Goal: Find specific page/section: Find specific page/section

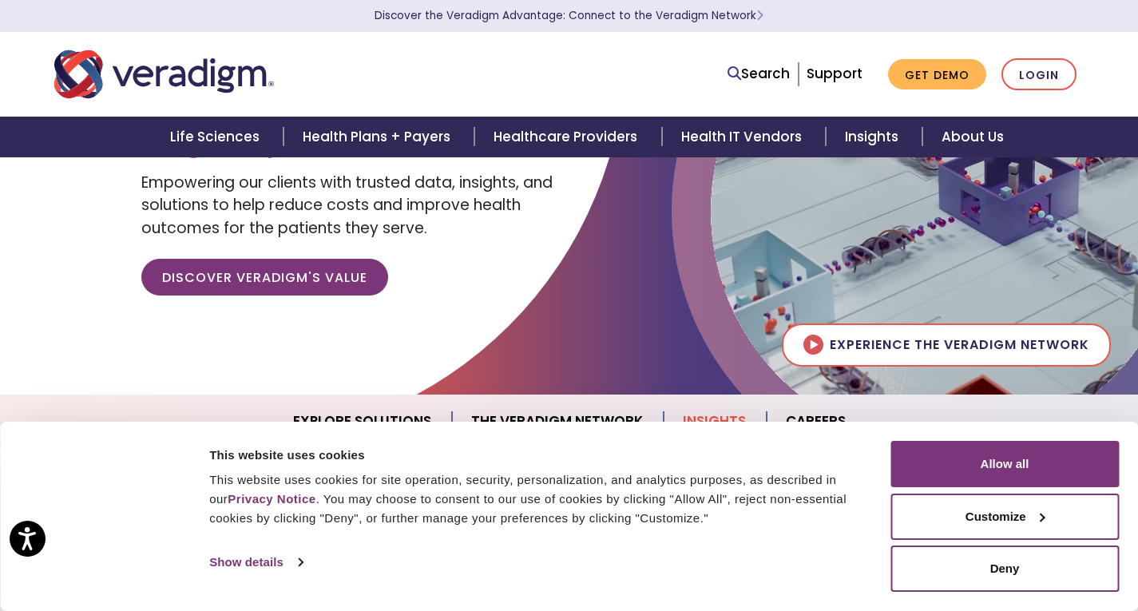
scroll to position [239, 0]
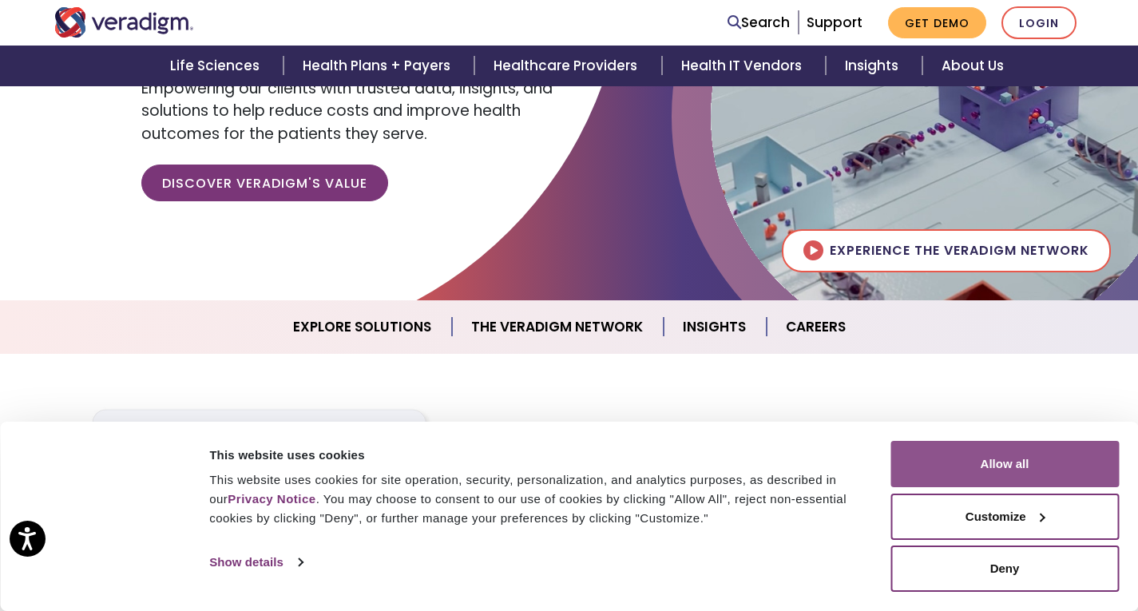
click at [1053, 473] on button "Allow all" at bounding box center [1004, 464] width 228 height 46
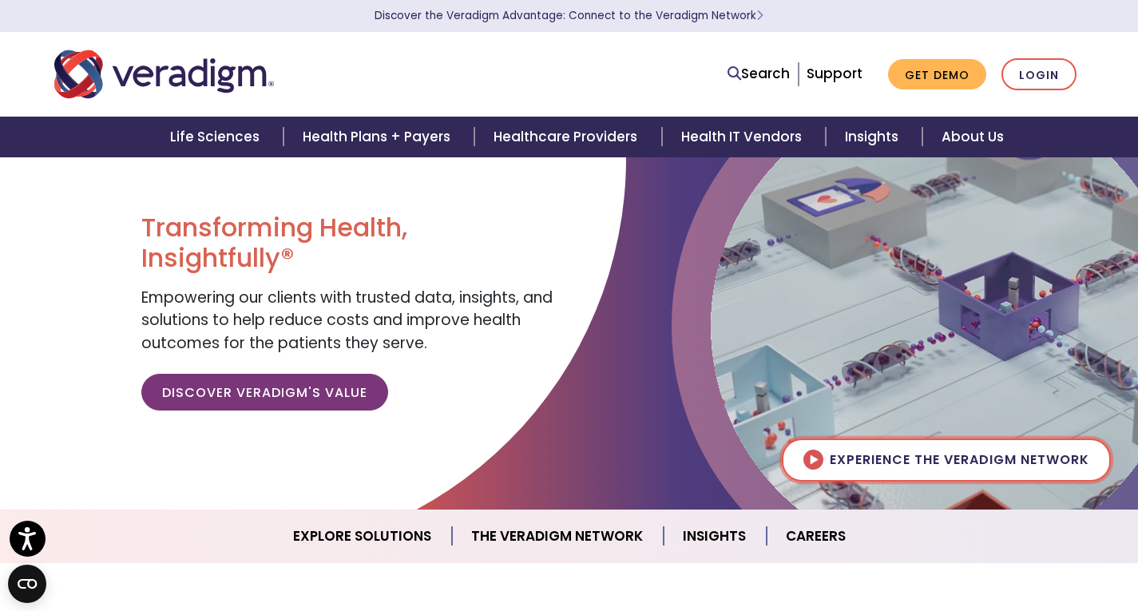
scroll to position [0, 0]
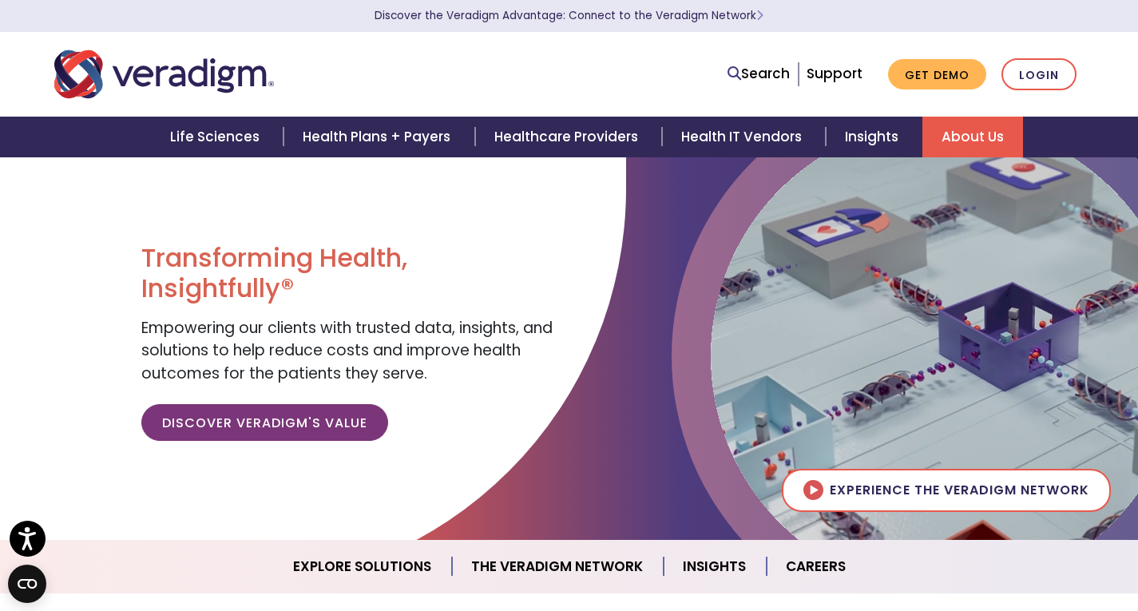
click at [1009, 140] on link "About Us" at bounding box center [972, 137] width 101 height 41
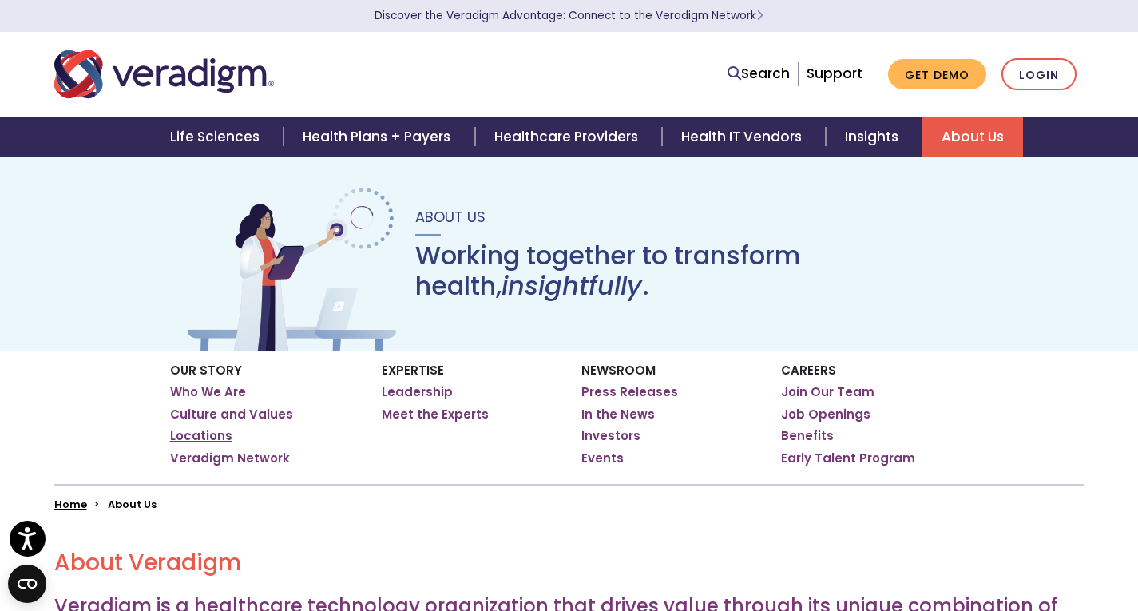
click at [188, 435] on link "Locations" at bounding box center [201, 436] width 62 height 16
